Goal: Task Accomplishment & Management: Manage account settings

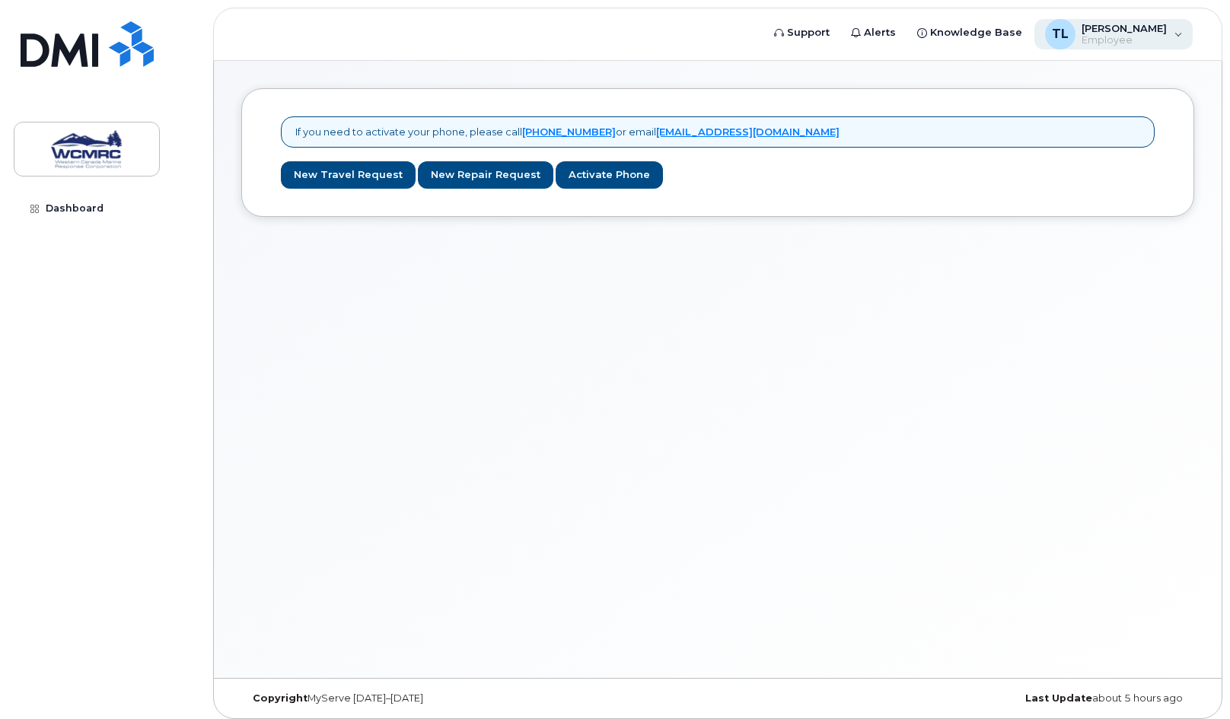
click at [1159, 30] on span "[PERSON_NAME]" at bounding box center [1124, 28] width 85 height 12
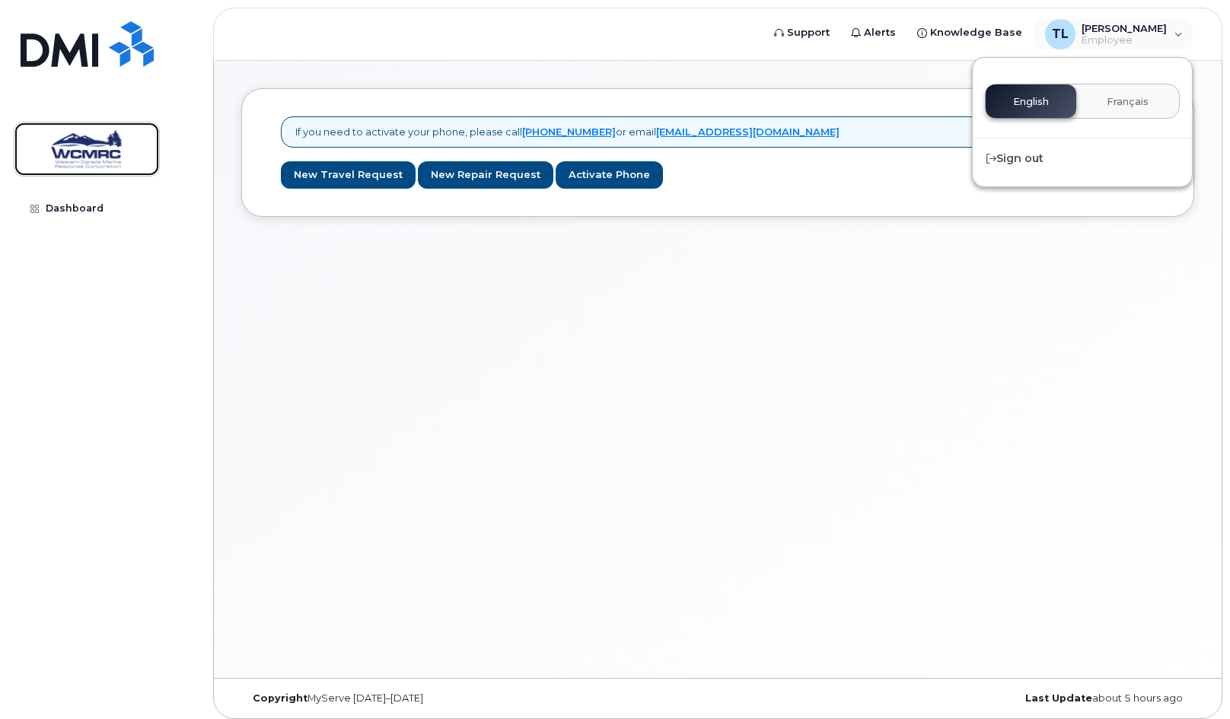
click at [91, 146] on img at bounding box center [86, 149] width 117 height 44
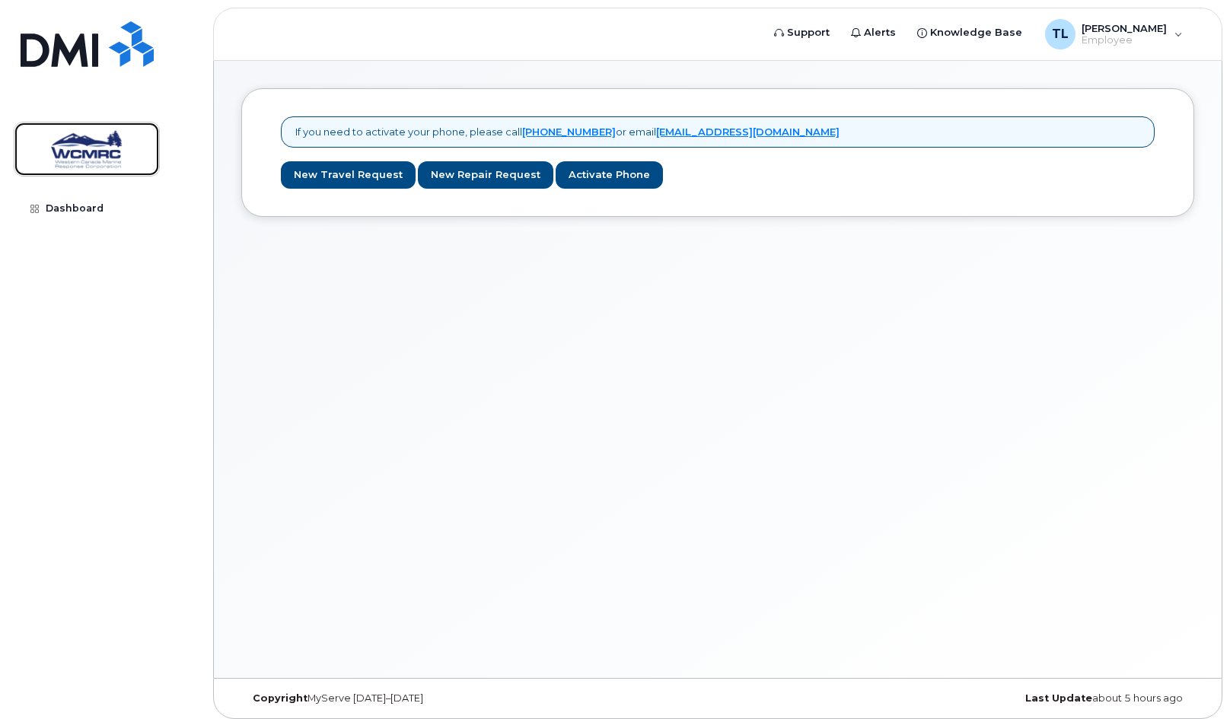
click at [84, 147] on img at bounding box center [86, 149] width 117 height 44
click at [1141, 30] on span "[PERSON_NAME]" at bounding box center [1124, 28] width 85 height 12
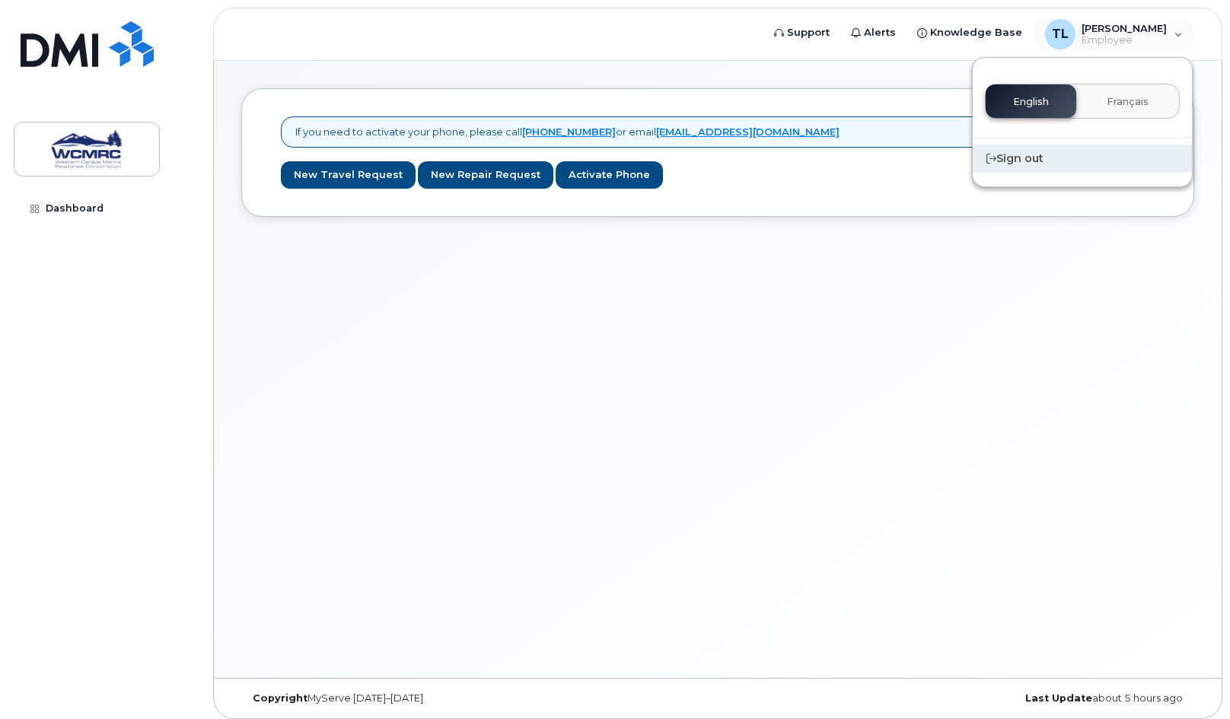
click at [1028, 163] on div "Sign out" at bounding box center [1082, 159] width 219 height 28
